Goal: Task Accomplishment & Management: Use online tool/utility

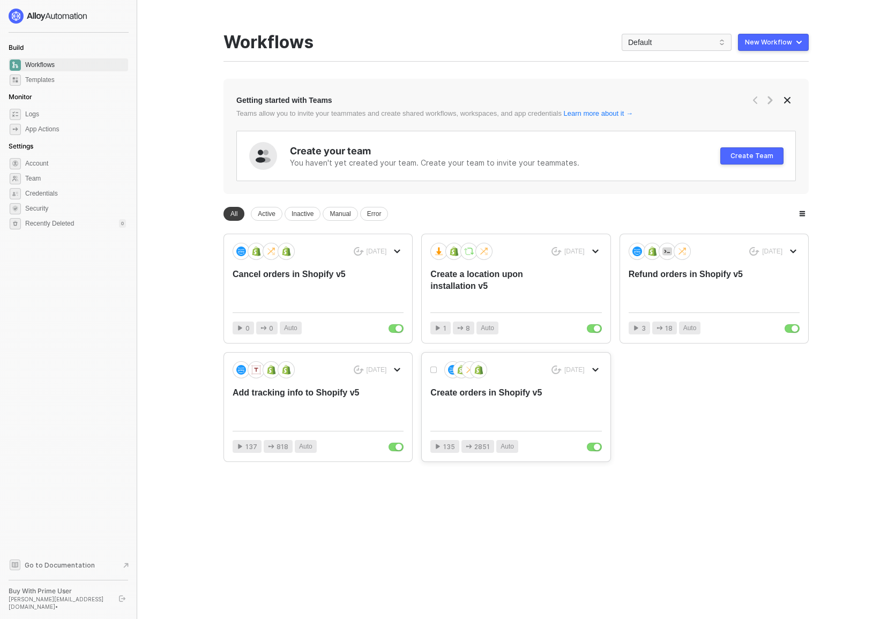
click at [596, 371] on icon "icon-arrow-down" at bounding box center [595, 370] width 6 height 6
drag, startPoint x: 596, startPoint y: 371, endPoint x: 609, endPoint y: 410, distance: 41.5
click at [609, 410] on div "Duplicate" at bounding box center [633, 412] width 66 height 10
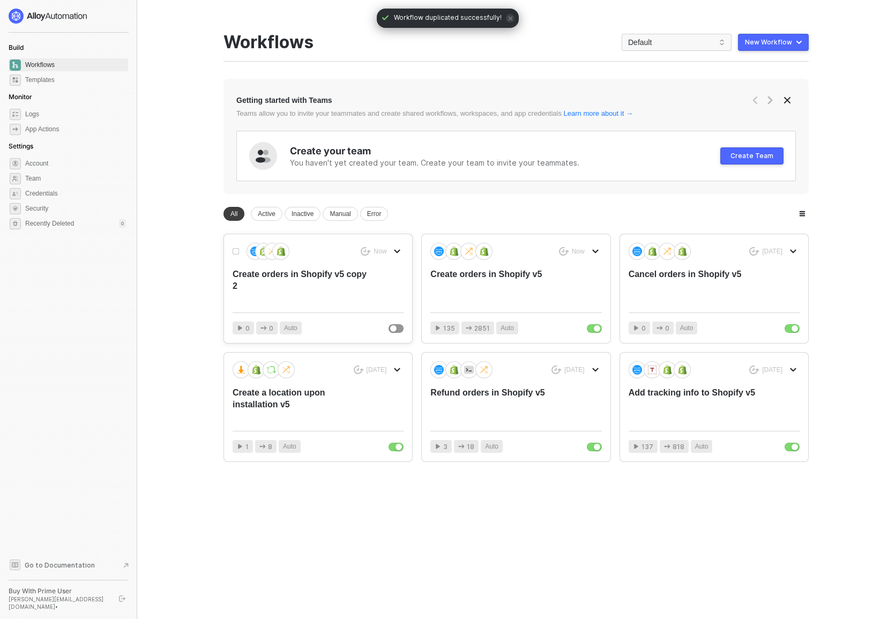
drag, startPoint x: 609, startPoint y: 410, endPoint x: 270, endPoint y: 272, distance: 366.2
click at [270, 272] on div "Create orders in Shopify v5 copy 2" at bounding box center [301, 286] width 137 height 35
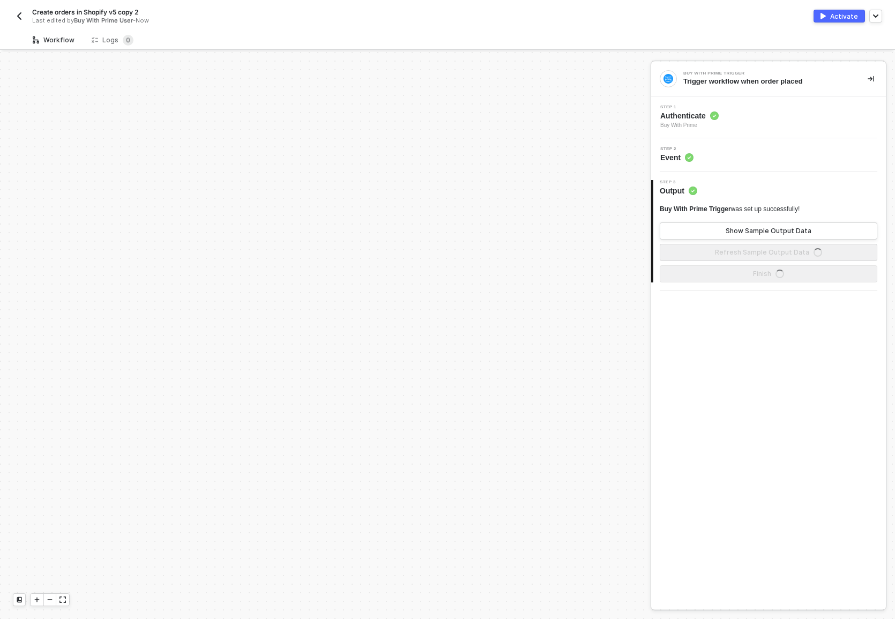
scroll to position [490, 0]
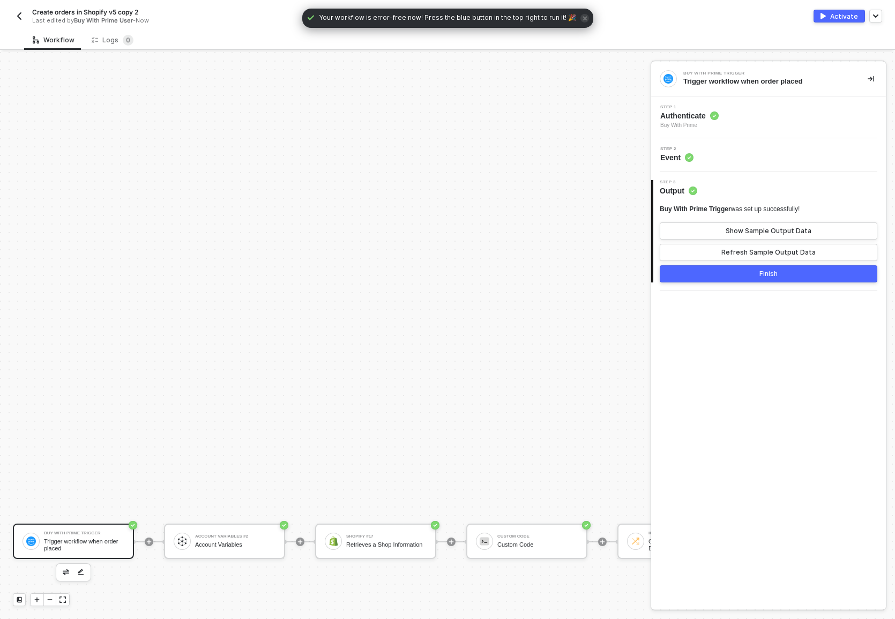
click at [232, 551] on div "Account Variables #2 Account Variables" at bounding box center [235, 541] width 80 height 20
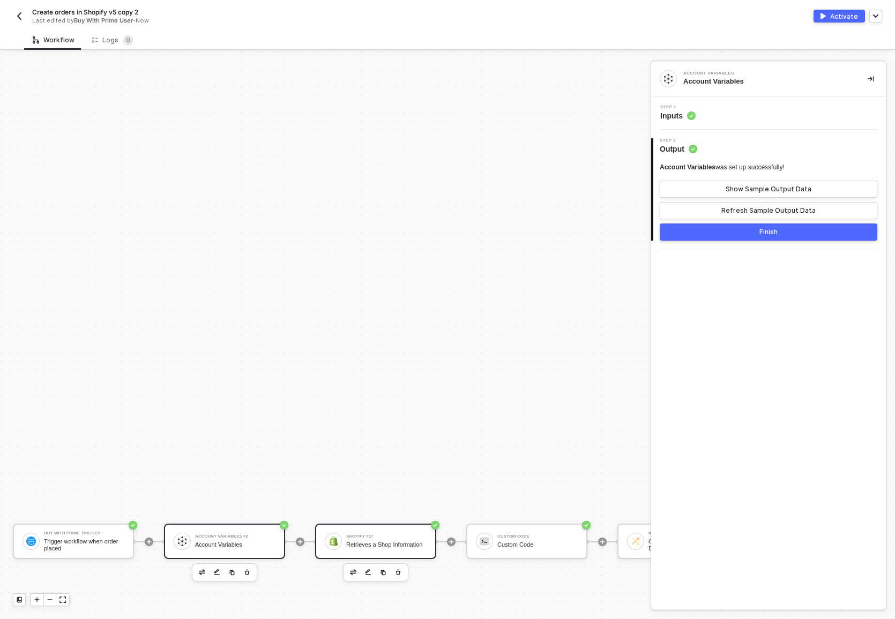
drag, startPoint x: 0, startPoint y: 0, endPoint x: 355, endPoint y: 551, distance: 655.4
click at [355, 551] on div "Shopify #17 Retrieves a Shop Information" at bounding box center [375, 541] width 121 height 35
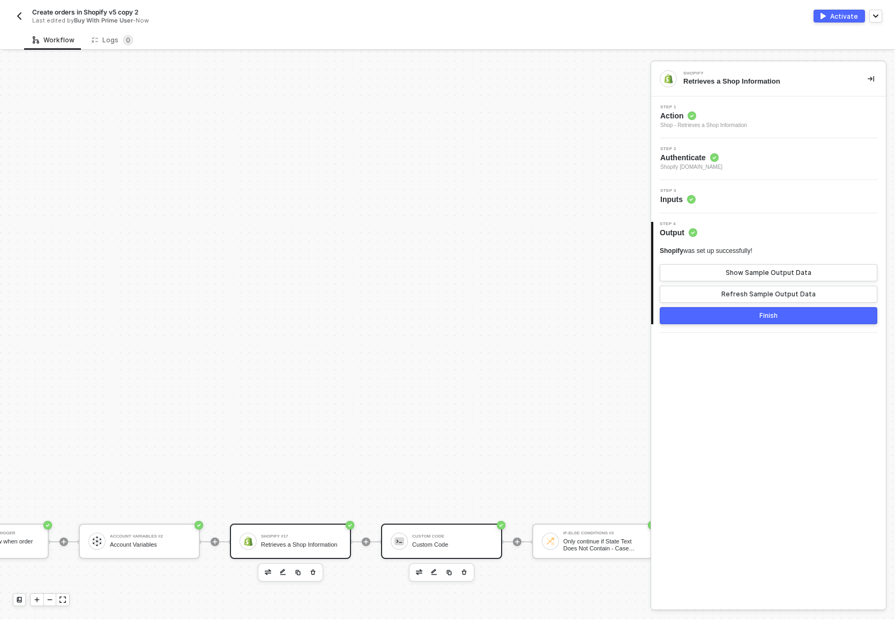
drag, startPoint x: 355, startPoint y: 551, endPoint x: 428, endPoint y: 544, distance: 73.8
click at [428, 544] on div "Custom Code" at bounding box center [452, 544] width 80 height 7
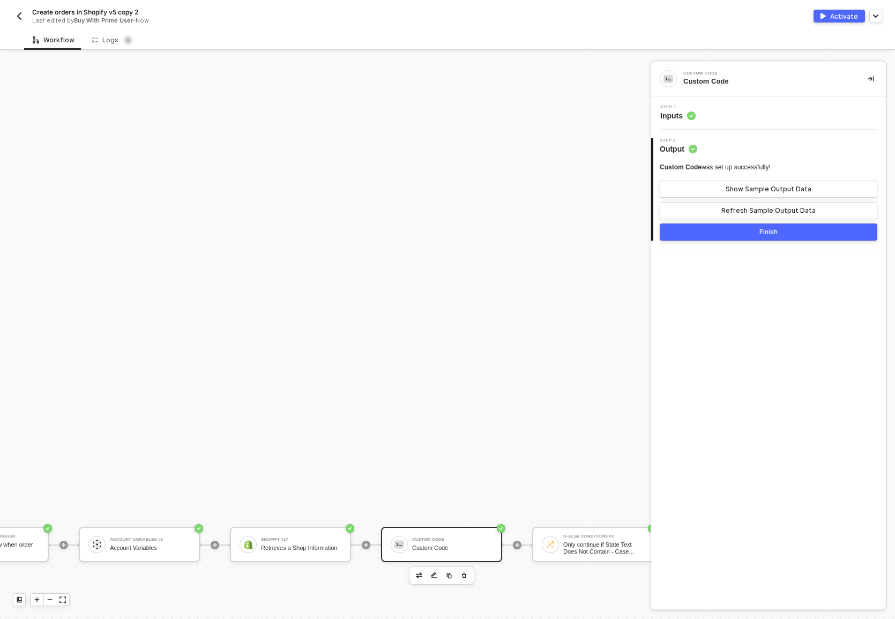
scroll to position [487, 86]
drag, startPoint x: 428, startPoint y: 544, endPoint x: 689, endPoint y: 117, distance: 499.9
click at [689, 117] on circle at bounding box center [691, 115] width 9 height 9
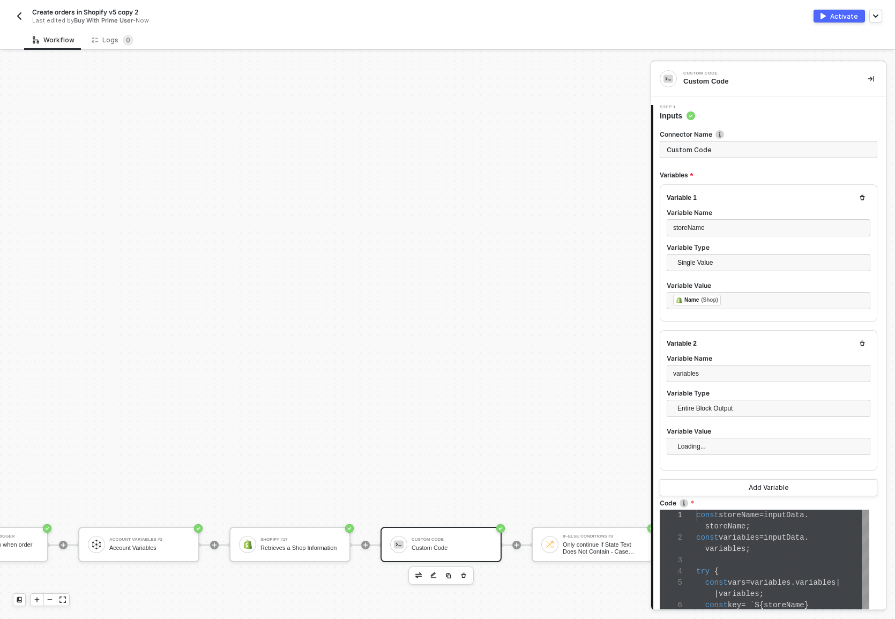
scroll to position [68, 0]
drag, startPoint x: 689, startPoint y: 117, endPoint x: 738, endPoint y: 110, distance: 49.3
click at [738, 110] on div "Step 1 Inputs" at bounding box center [769, 113] width 233 height 16
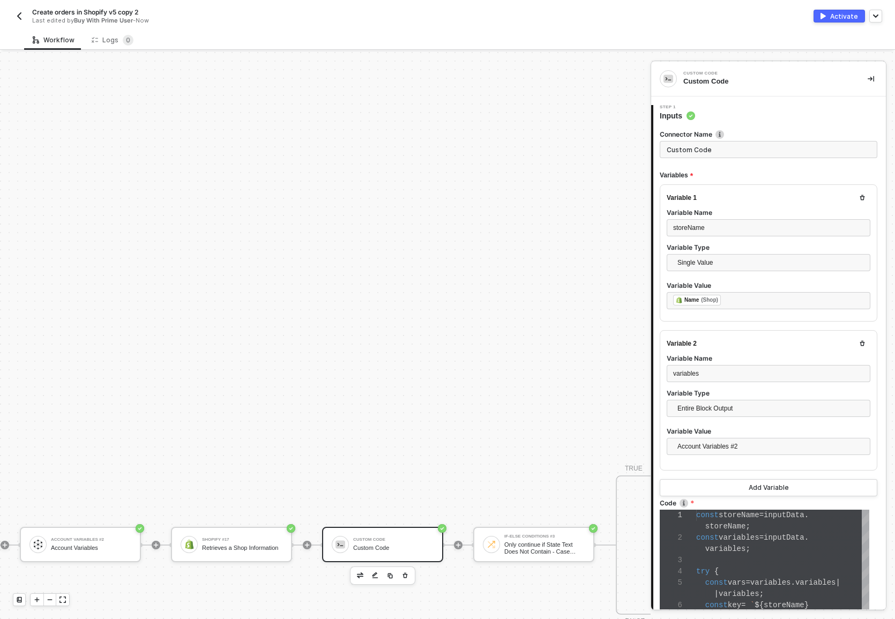
scroll to position [487, 163]
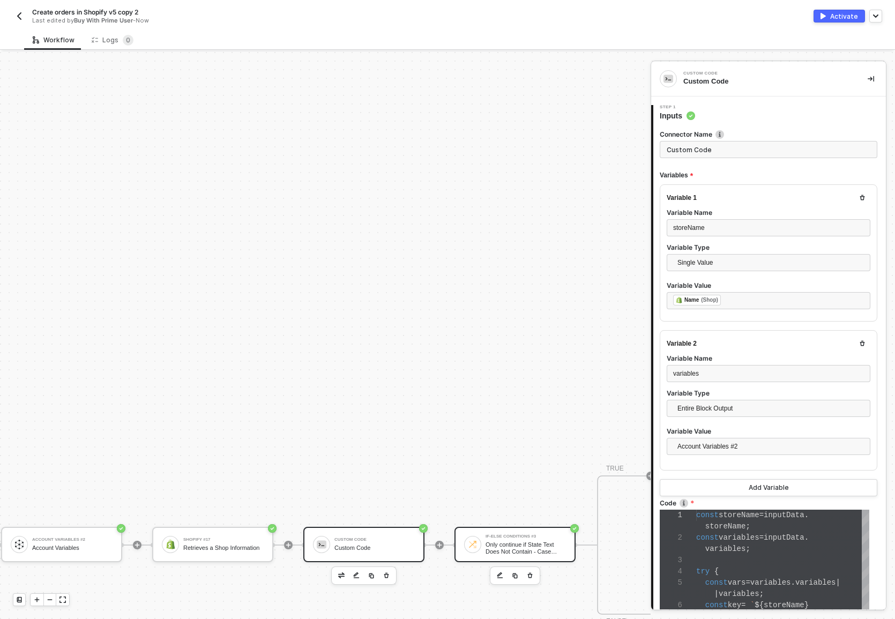
drag, startPoint x: 738, startPoint y: 110, endPoint x: 512, endPoint y: 536, distance: 481.5
click at [512, 536] on div "If-Else Conditions #3" at bounding box center [526, 536] width 80 height 4
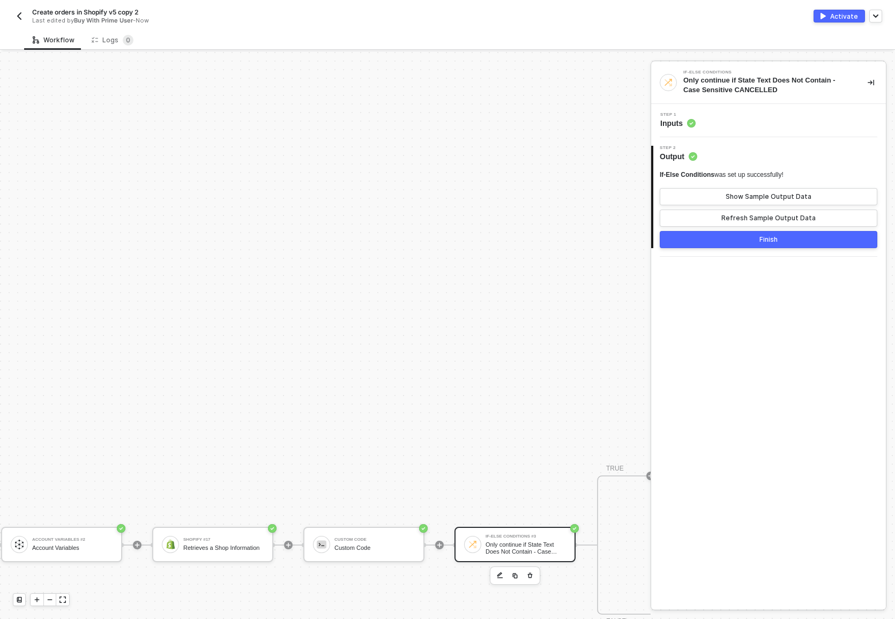
scroll to position [487, 162]
drag, startPoint x: 512, startPoint y: 536, endPoint x: 18, endPoint y: 16, distance: 718.1
click at [18, 16] on img "button" at bounding box center [19, 16] width 9 height 9
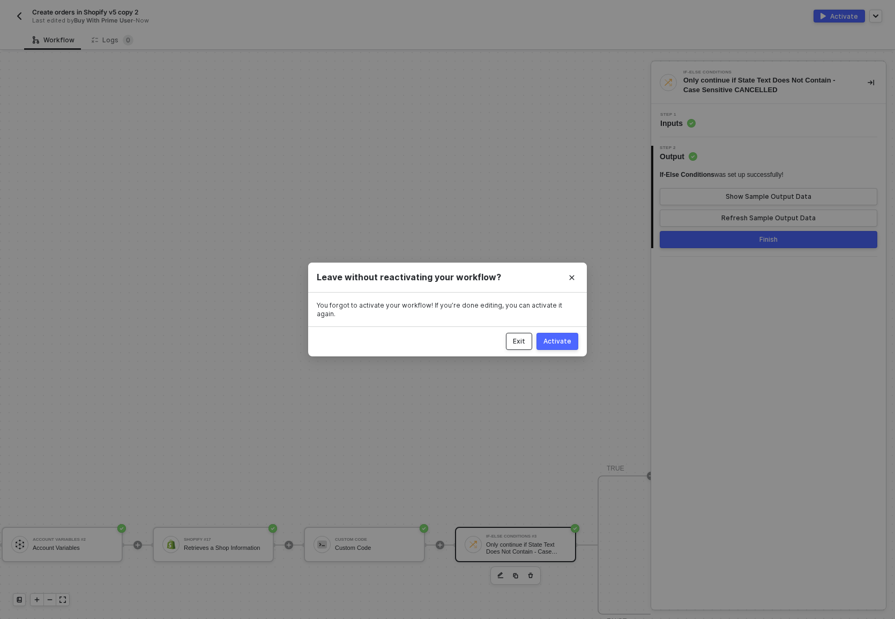
drag, startPoint x: 18, startPoint y: 16, endPoint x: 530, endPoint y: 344, distance: 608.3
click at [530, 344] on button "Exit" at bounding box center [519, 341] width 26 height 17
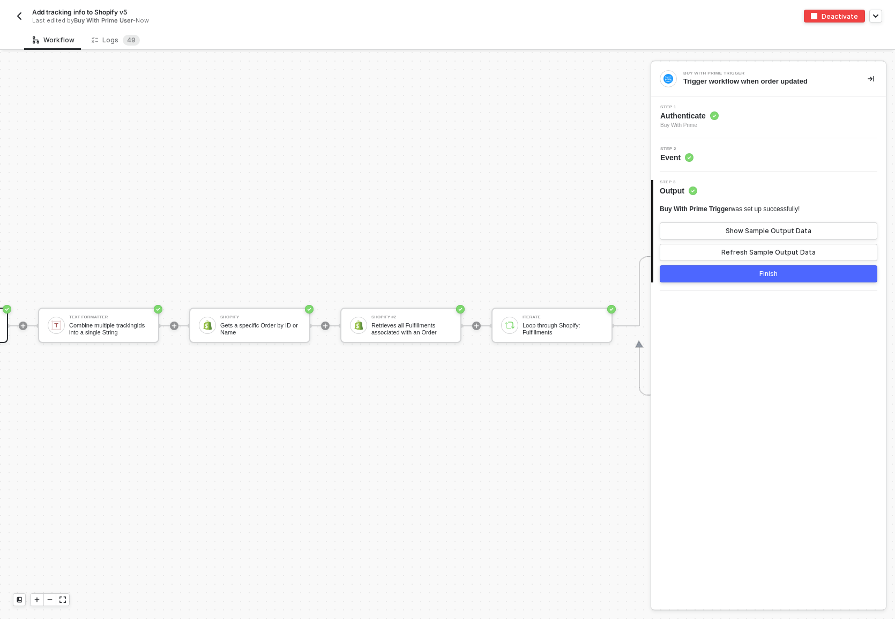
scroll to position [28, 124]
click at [436, 329] on div "Shopify #2 Retrieves all Fulfillments associated with an Order" at bounding box center [402, 325] width 121 height 35
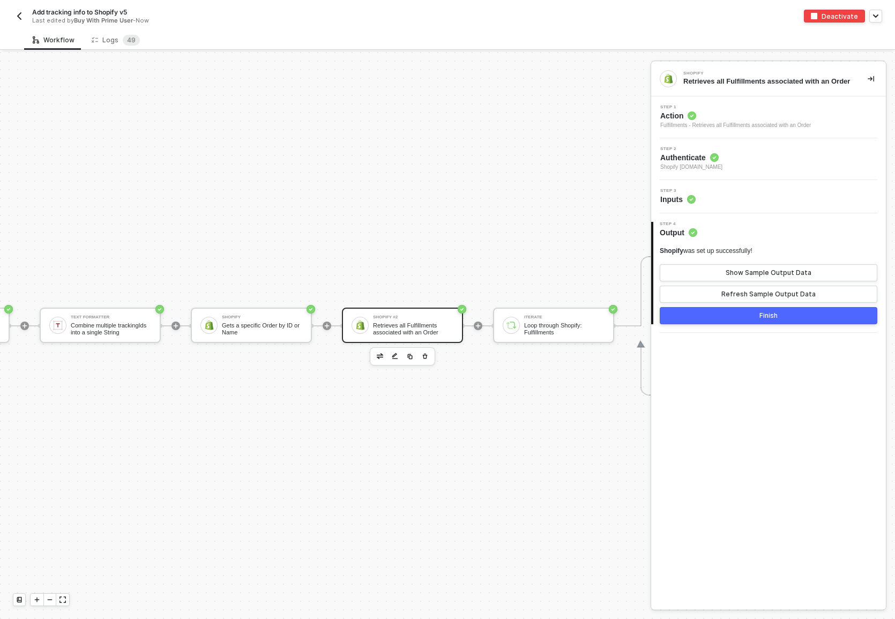
scroll to position [28, 125]
drag, startPoint x: 0, startPoint y: 0, endPoint x: 785, endPoint y: 119, distance: 794.2
click at [785, 119] on span "Action" at bounding box center [735, 115] width 151 height 11
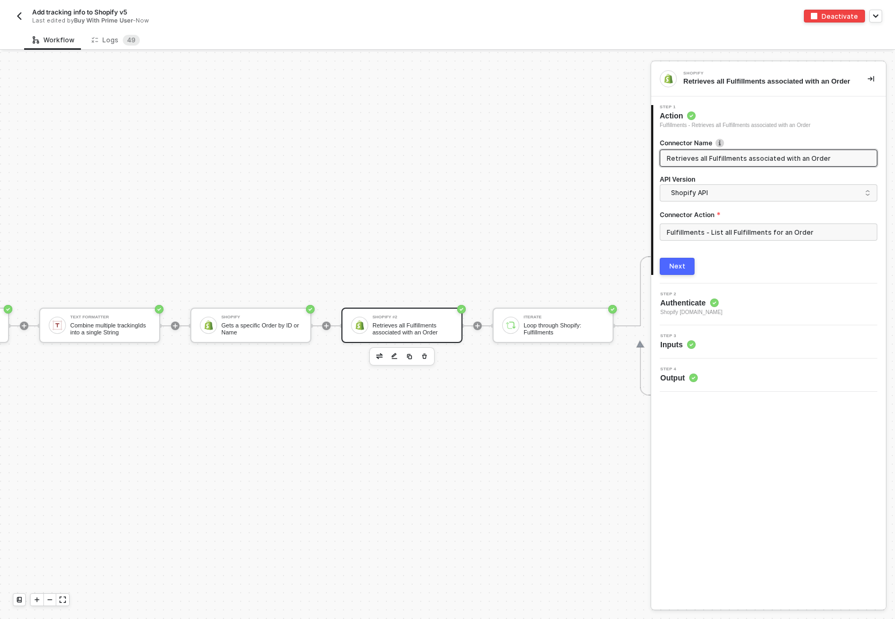
click at [737, 325] on div "2 Step 2 Authenticate Shopify beauty-by-earth-natural-beauty.myshopify.com" at bounding box center [768, 305] width 235 height 42
drag, startPoint x: 785, startPoint y: 119, endPoint x: 732, endPoint y: 352, distance: 238.7
click at [732, 350] on div "Step 3 Inputs" at bounding box center [770, 342] width 232 height 16
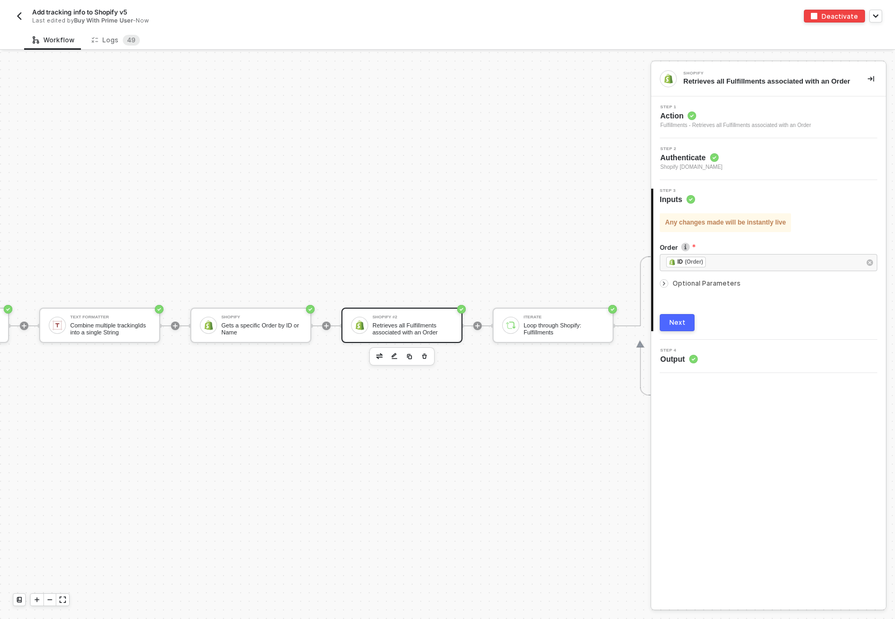
drag, startPoint x: 732, startPoint y: 352, endPoint x: 748, endPoint y: 339, distance: 20.6
click at [748, 339] on div "3 Step 3 Inputs Any changes made will be instantly live Order ﻿ ﻿ ID (Order) ﻿ …" at bounding box center [768, 260] width 235 height 160
drag, startPoint x: 748, startPoint y: 339, endPoint x: 735, endPoint y: 360, distance: 24.7
click at [735, 360] on div "Step 4 Output" at bounding box center [770, 356] width 232 height 16
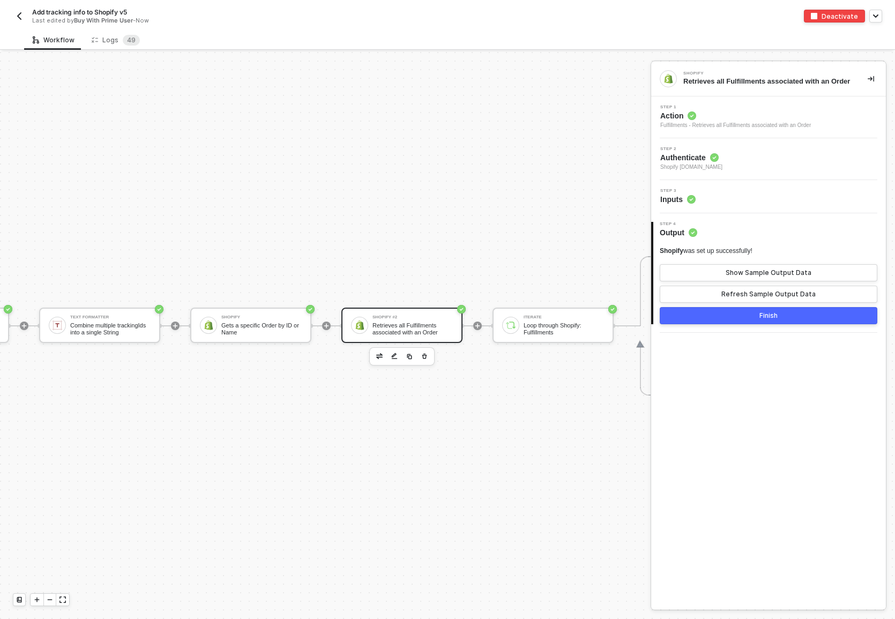
click at [24, 16] on button "button" at bounding box center [19, 16] width 13 height 13
